Goal: Find specific page/section: Find specific page/section

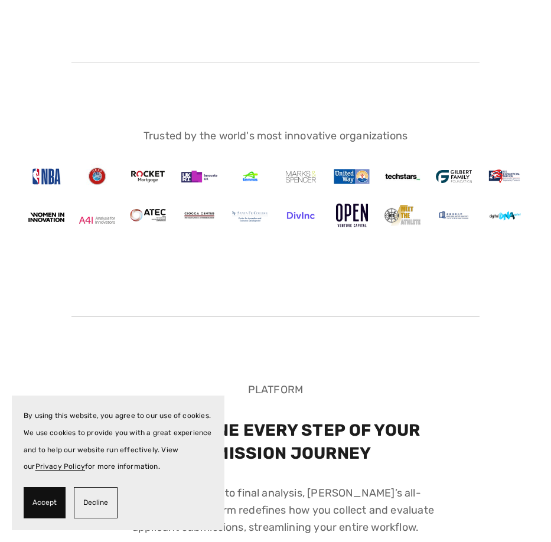
scroll to position [967, 0]
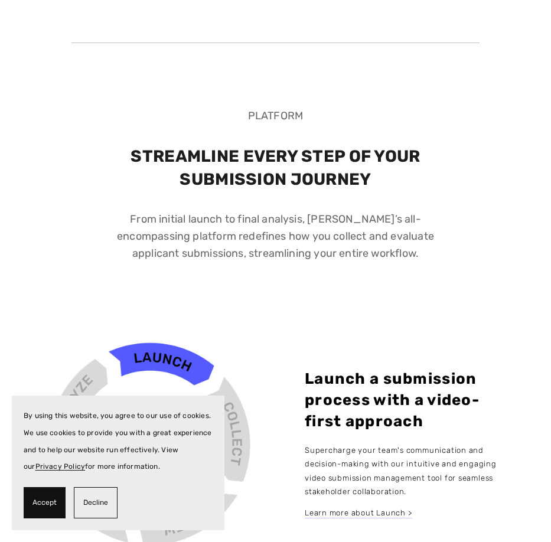
click at [76, 505] on button "Decline" at bounding box center [96, 503] width 44 height 31
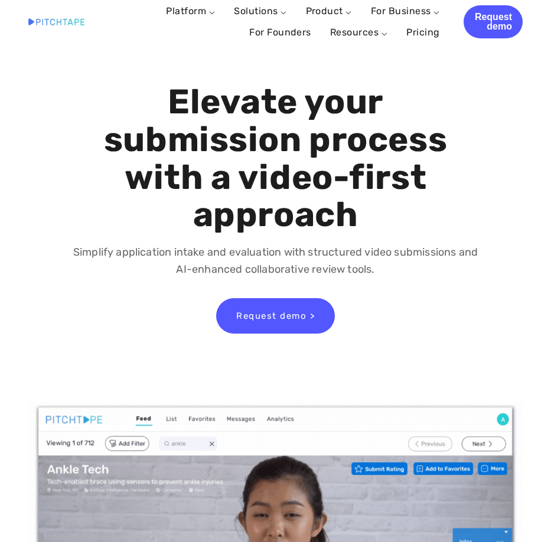
scroll to position [0, 0]
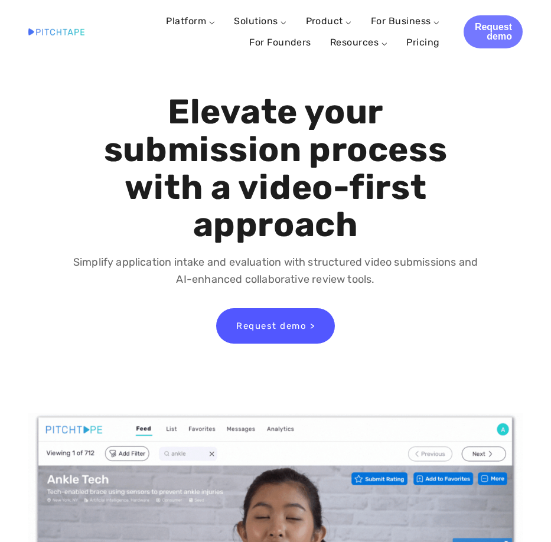
click at [506, 33] on link "Request demo" at bounding box center [493, 31] width 59 height 33
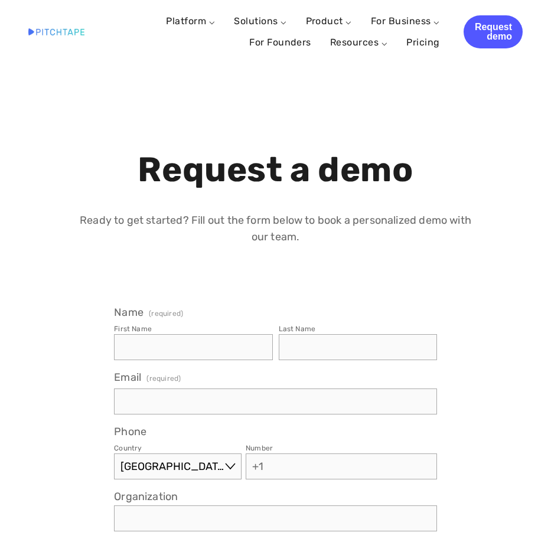
select select "US"
click at [192, 50] on link "Launch" at bounding box center [188, 49] width 45 height 17
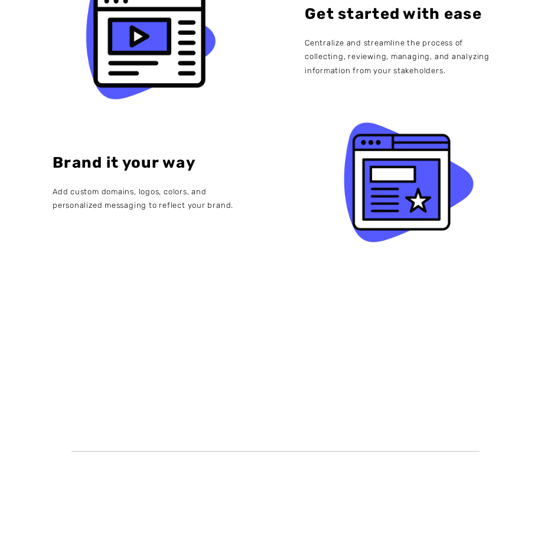
scroll to position [795, 0]
